Goal: Task Accomplishment & Management: Manage account settings

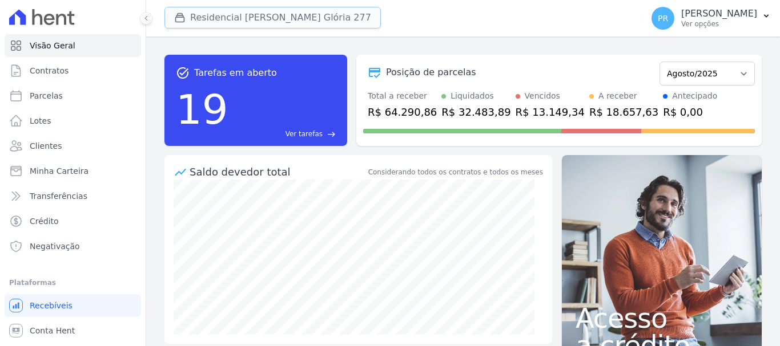
click at [296, 24] on button "Residencial [PERSON_NAME] Glória 277" at bounding box center [272, 18] width 216 height 22
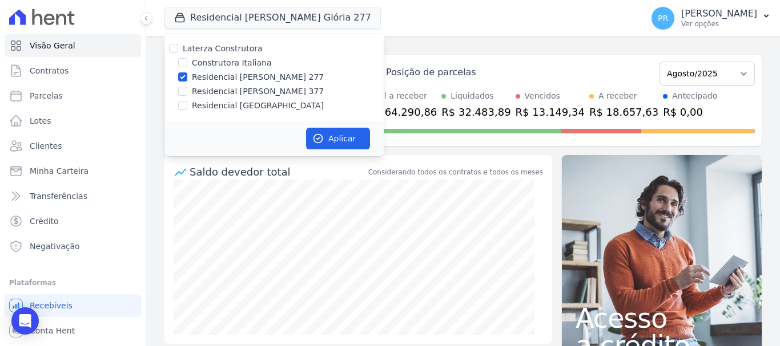
click at [237, 60] on label "Construtora Italiana" at bounding box center [231, 63] width 79 height 12
click at [187, 60] on input "Construtora Italiana" at bounding box center [182, 62] width 9 height 9
checkbox input "true"
click at [237, 69] on div "Laterza Construtora Construtora Italiana Residencial Maria da Glória 277 Reside…" at bounding box center [273, 77] width 219 height 87
click at [259, 82] on label "Residencial [PERSON_NAME] 277" at bounding box center [258, 77] width 132 height 12
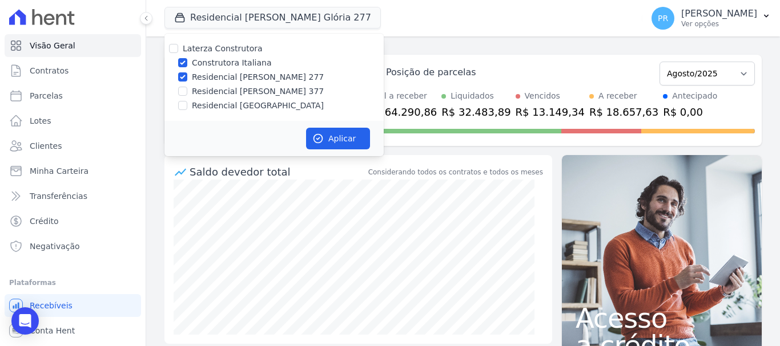
click at [187, 82] on input "Residencial [PERSON_NAME] 277" at bounding box center [182, 76] width 9 height 9
checkbox input "false"
click at [324, 142] on button "Aplicar" at bounding box center [338, 139] width 64 height 22
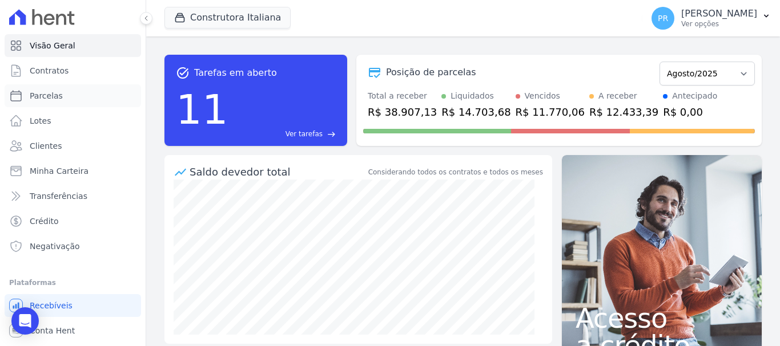
click at [69, 98] on link "Parcelas" at bounding box center [73, 95] width 136 height 23
select select
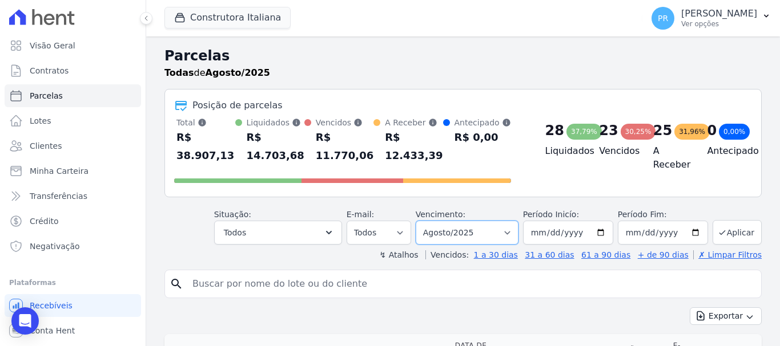
click at [498, 240] on select "Filtrar por período ──────── Todos os meses Abril/2024 Maio/2024 Junho/2024 Jul…" at bounding box center [466, 233] width 103 height 24
select select "01/2025"
click at [423, 221] on select "Filtrar por período ──────── Todos os meses Abril/2024 Maio/2024 Junho/2024 Jul…" at bounding box center [466, 233] width 103 height 24
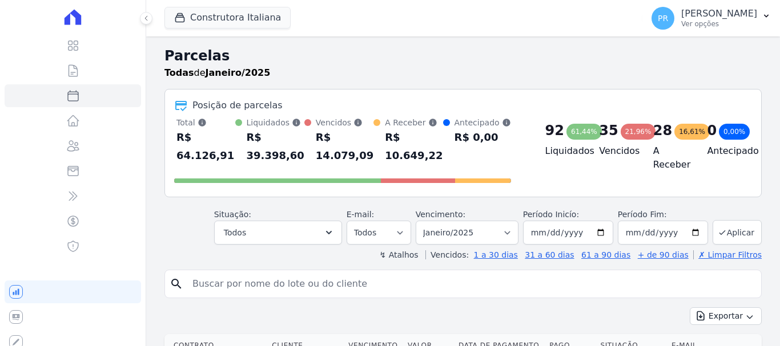
select select
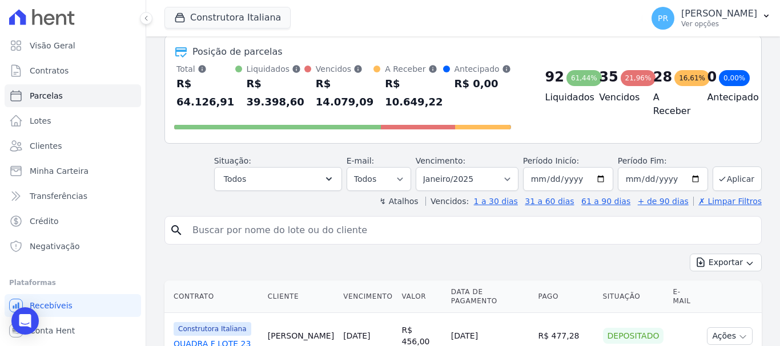
scroll to position [114, 0]
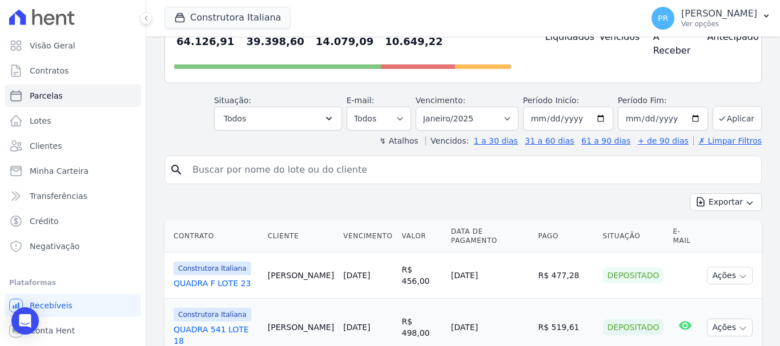
click at [324, 175] on input "search" at bounding box center [470, 170] width 571 height 23
type input "[PERSON_NAME]"
select select
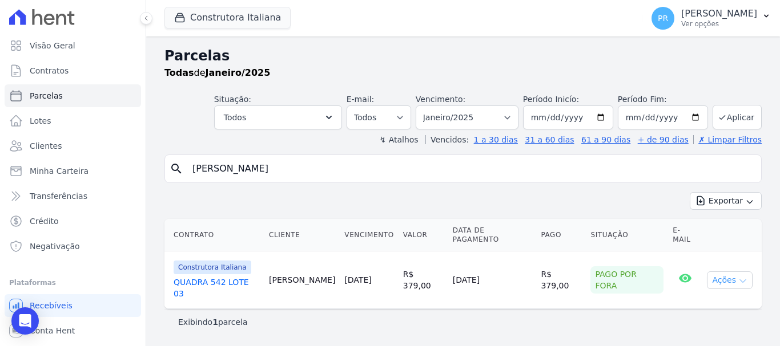
click at [742, 277] on icon "button" at bounding box center [742, 281] width 9 height 9
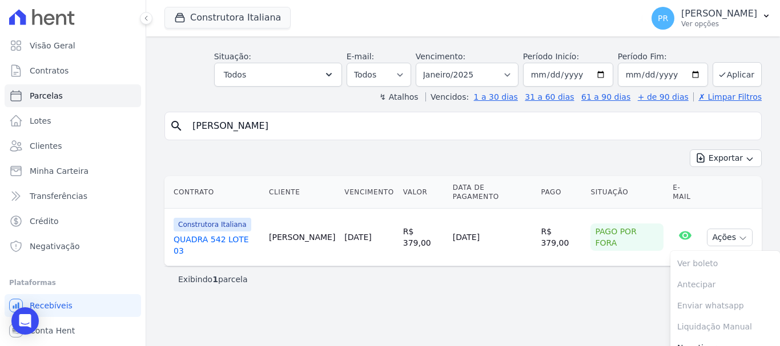
click at [428, 274] on div "Exibindo 1 parcela" at bounding box center [463, 279] width 570 height 11
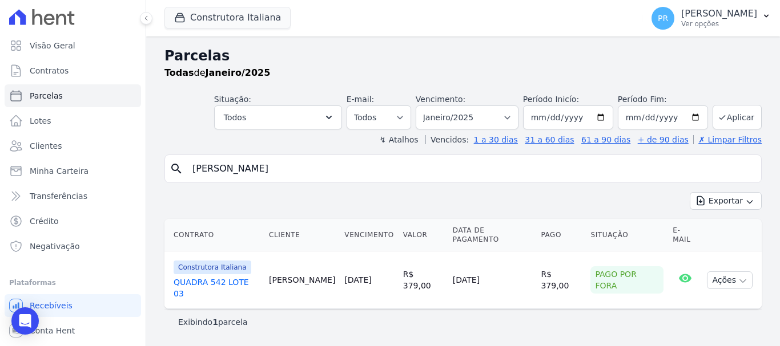
scroll to position [0, 0]
click at [239, 277] on link "QUADRA 542 LOTE 03" at bounding box center [216, 288] width 86 height 23
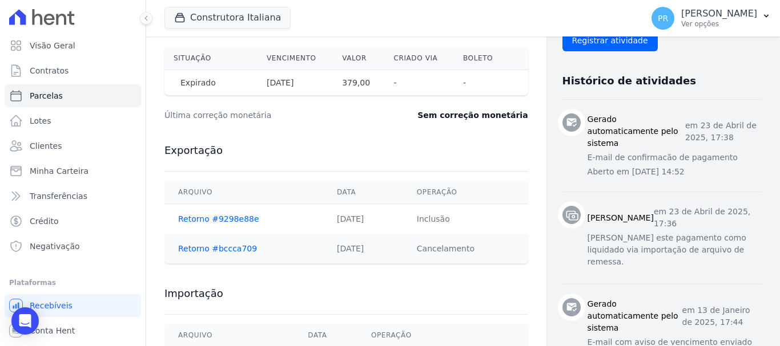
scroll to position [171, 0]
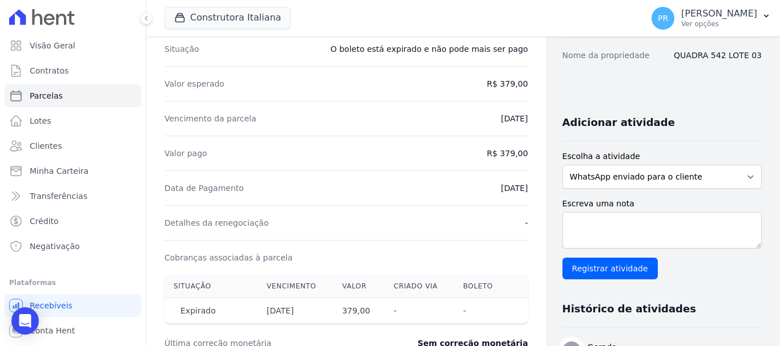
select select
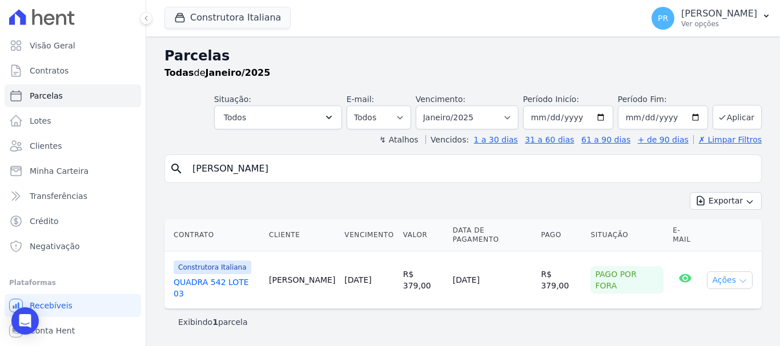
click at [750, 272] on button "Ações" at bounding box center [730, 281] width 46 height 18
click at [241, 277] on link "QUADRA 542 LOTE 03" at bounding box center [216, 288] width 86 height 23
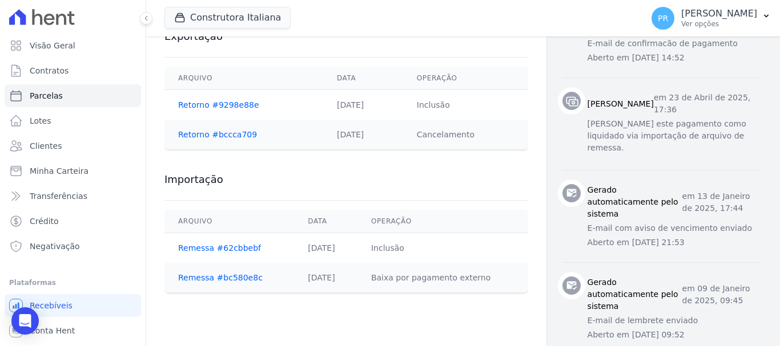
scroll to position [571, 0]
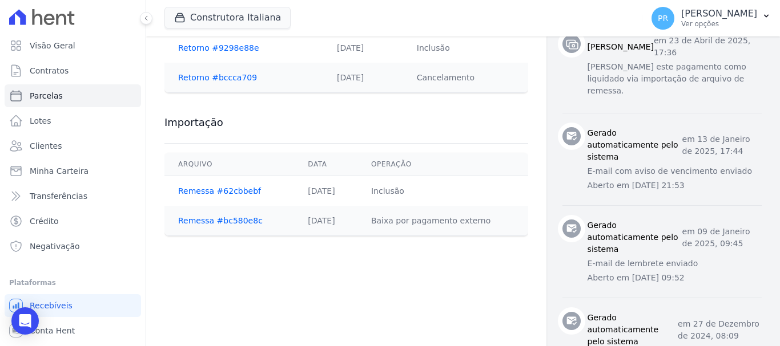
drag, startPoint x: 379, startPoint y: 222, endPoint x: 498, endPoint y: 227, distance: 119.4
click at [495, 220] on td "Baixa por pagamento externo" at bounding box center [442, 221] width 171 height 30
click at [498, 227] on td "Baixa por pagamento externo" at bounding box center [442, 221] width 171 height 30
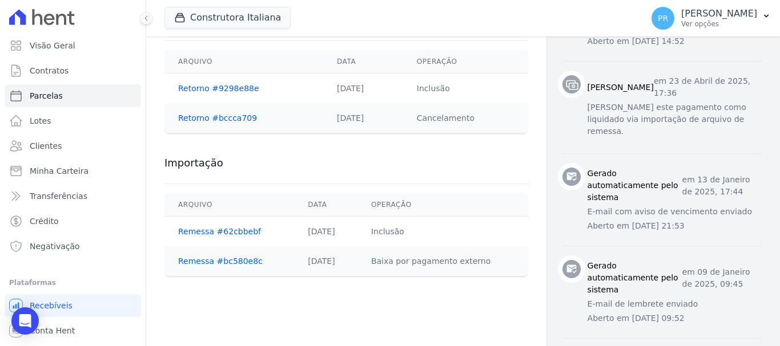
scroll to position [514, 0]
